Goal: Information Seeking & Learning: Learn about a topic

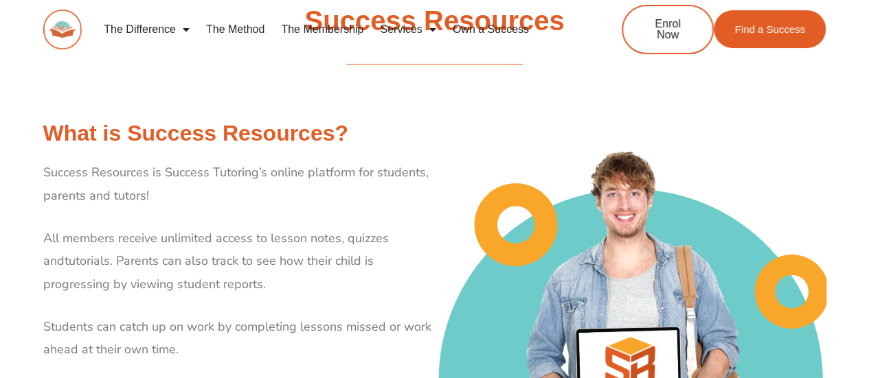
click at [249, 32] on link "The Method" at bounding box center [235, 30] width 75 height 32
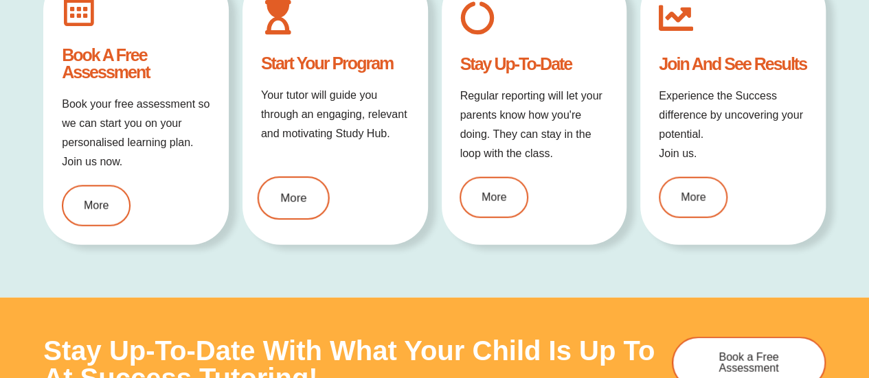
scroll to position [1577, 0]
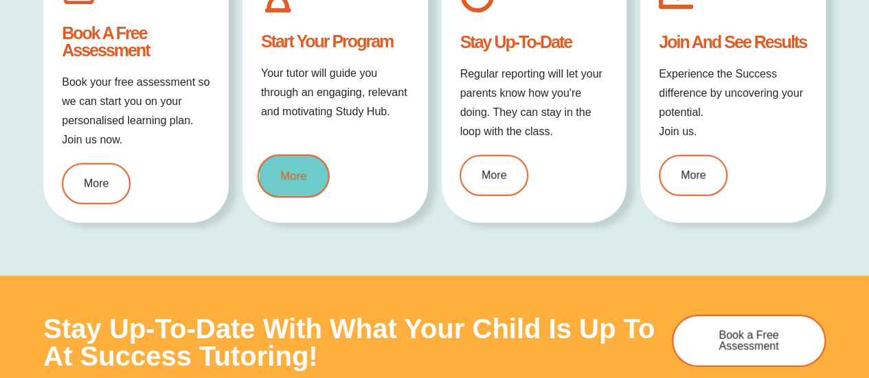
click at [309, 179] on link "More" at bounding box center [293, 176] width 72 height 43
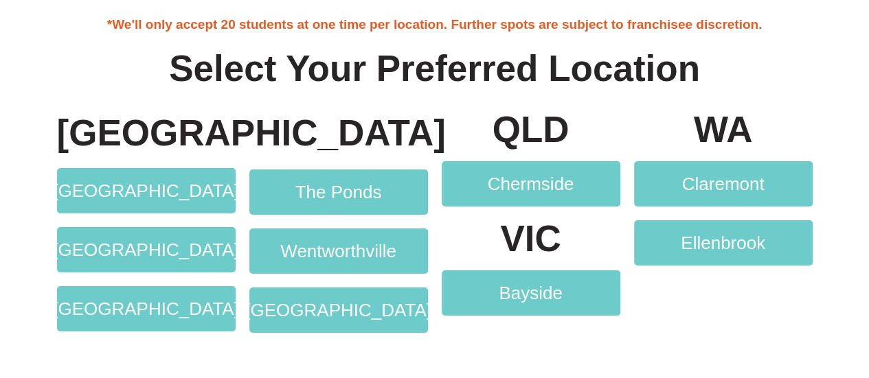
scroll to position [2537, 0]
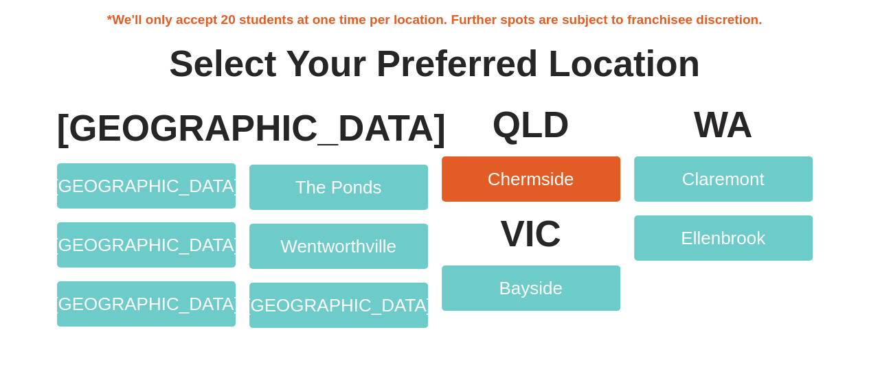
click at [535, 178] on span "Chermside" at bounding box center [531, 179] width 87 height 18
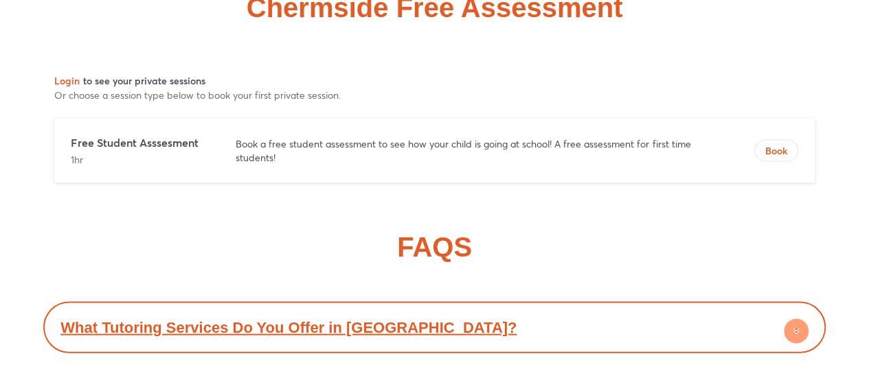
scroll to position [6523, 0]
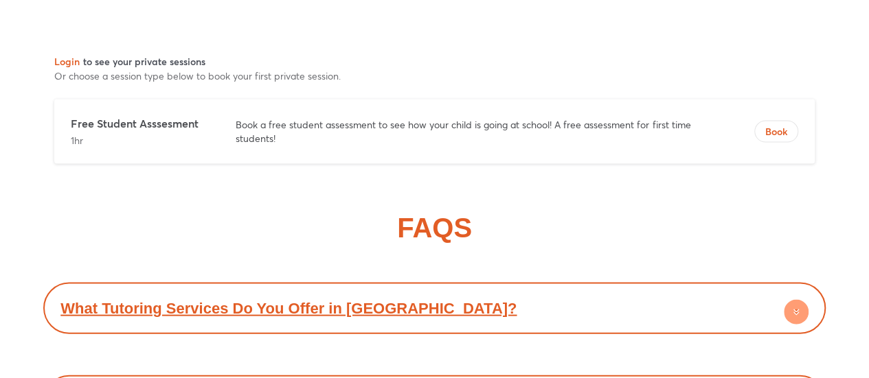
click at [796, 300] on circle at bounding box center [796, 312] width 25 height 25
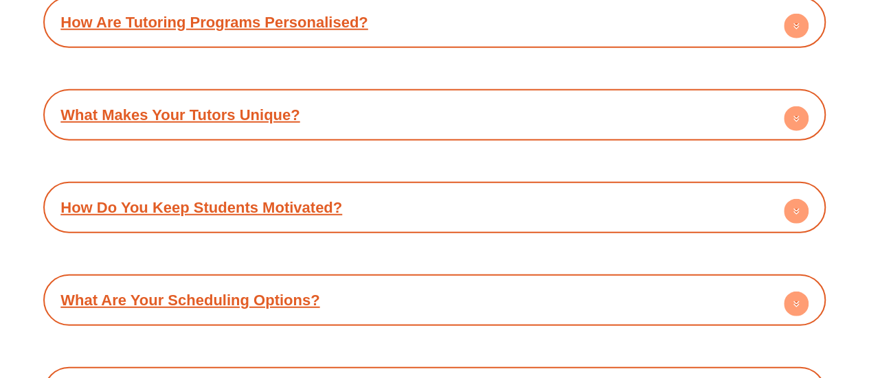
scroll to position [7004, 0]
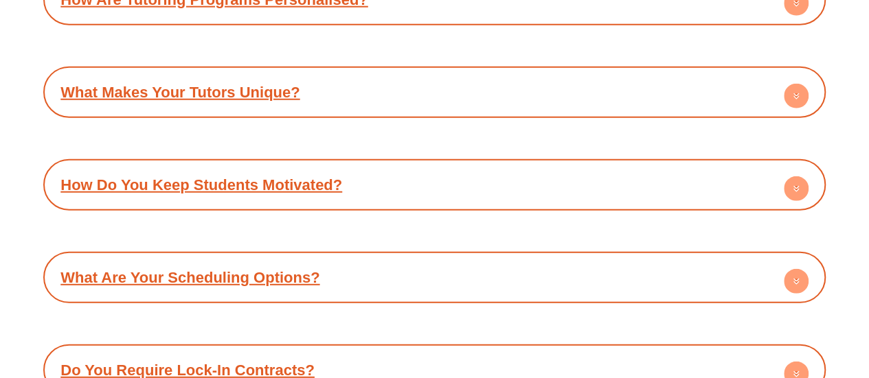
click at [799, 269] on circle at bounding box center [796, 281] width 25 height 25
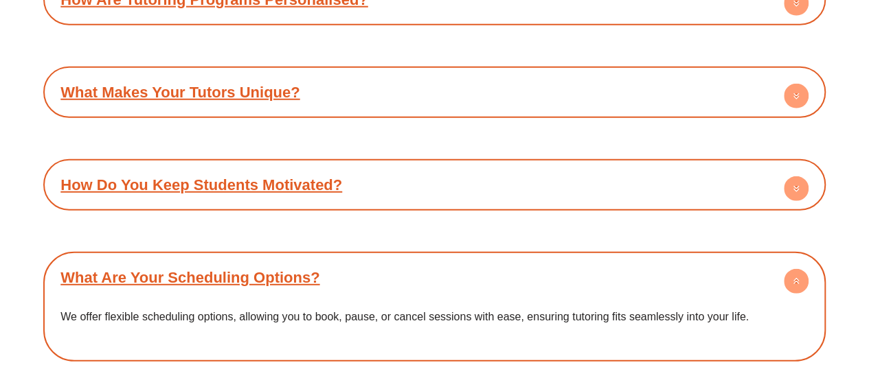
click at [791, 269] on circle at bounding box center [796, 281] width 25 height 25
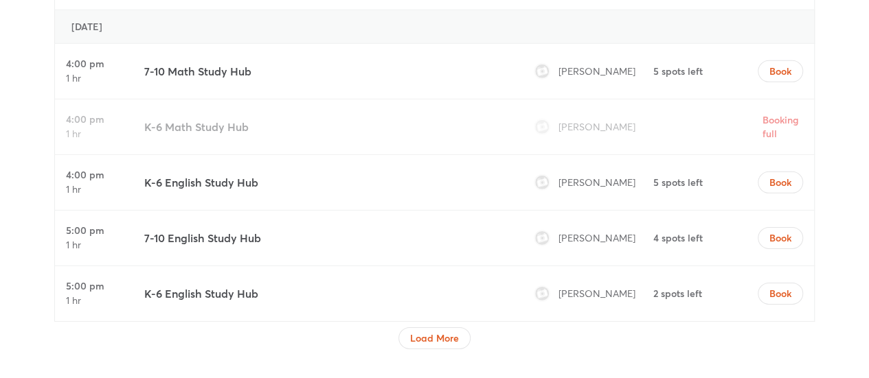
scroll to position [4669, 0]
click at [440, 330] on span "Load More" at bounding box center [434, 337] width 49 height 14
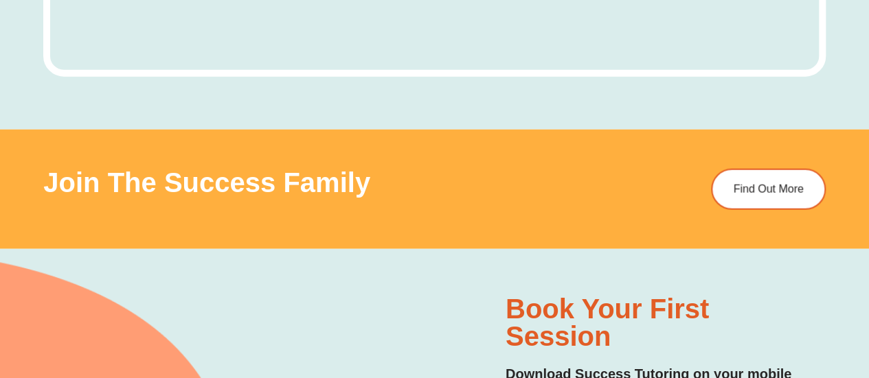
scroll to position [6866, 0]
